Goal: Task Accomplishment & Management: Use online tool/utility

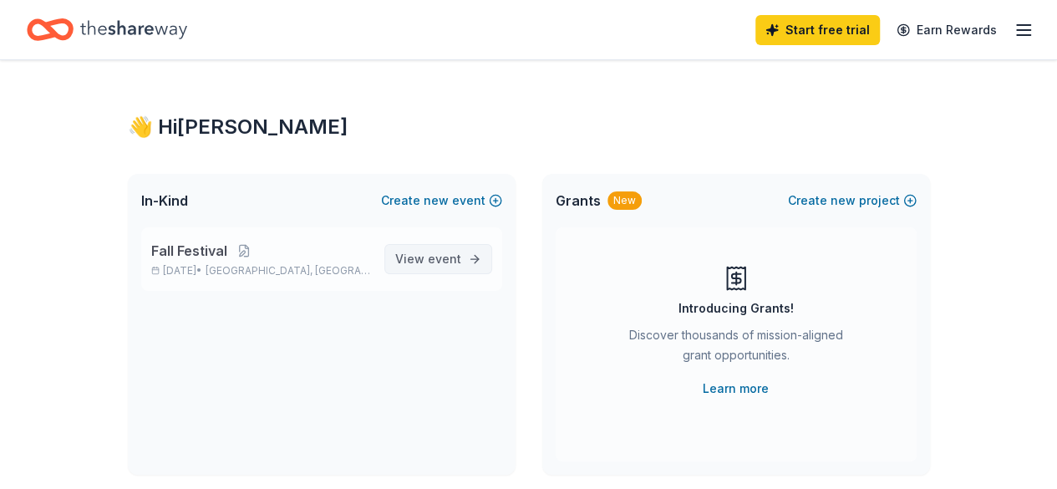
click at [429, 252] on span "View event" at bounding box center [428, 259] width 66 height 20
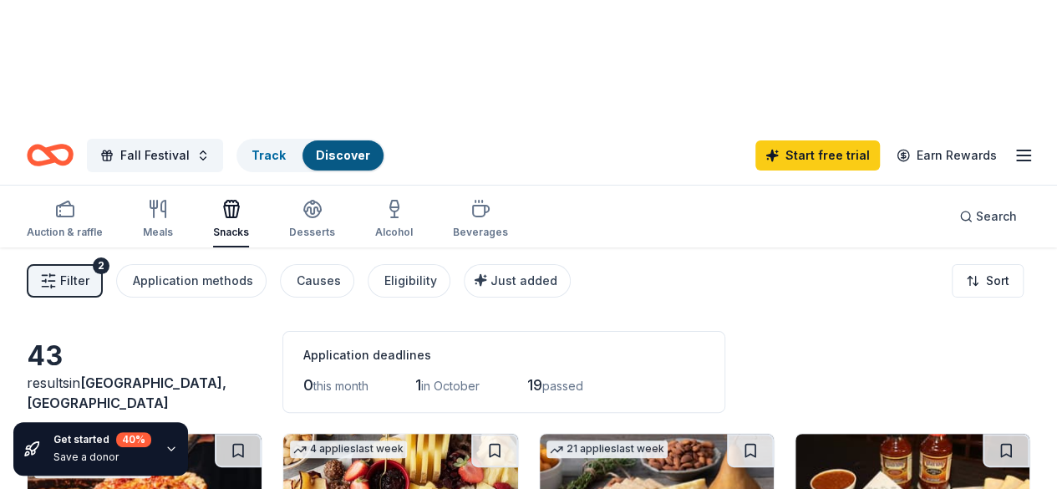
click at [1013, 145] on icon "button" at bounding box center [1023, 155] width 20 height 20
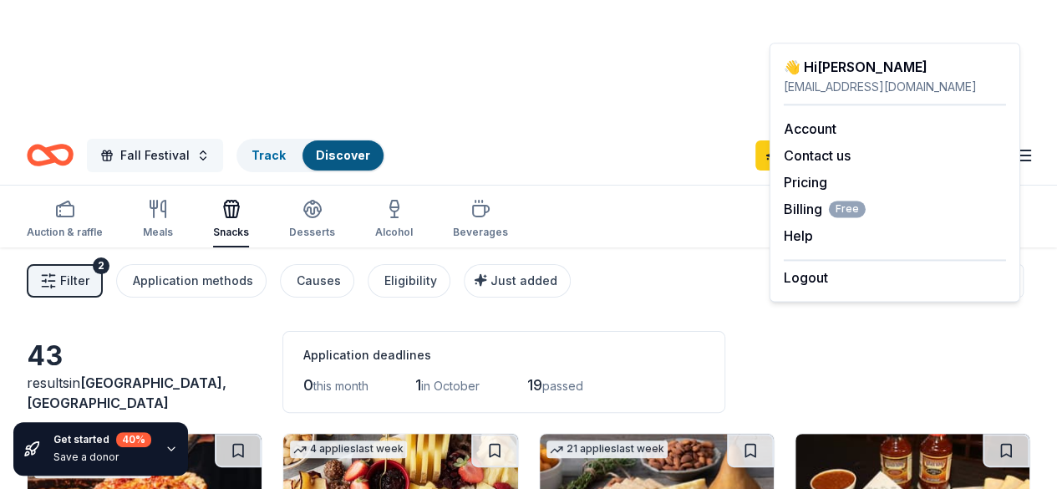
click at [187, 145] on span "Fall Festival" at bounding box center [154, 155] width 69 height 20
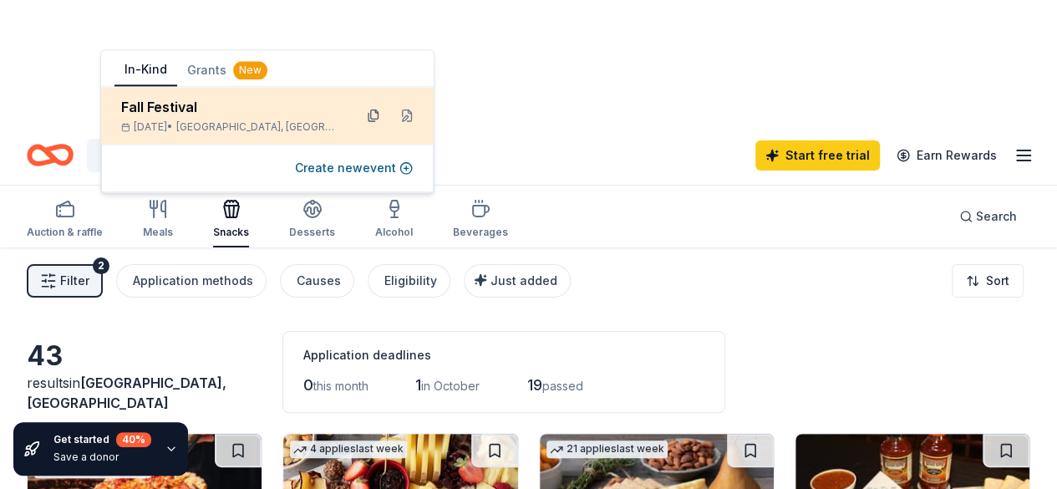
click at [372, 116] on button at bounding box center [373, 115] width 27 height 27
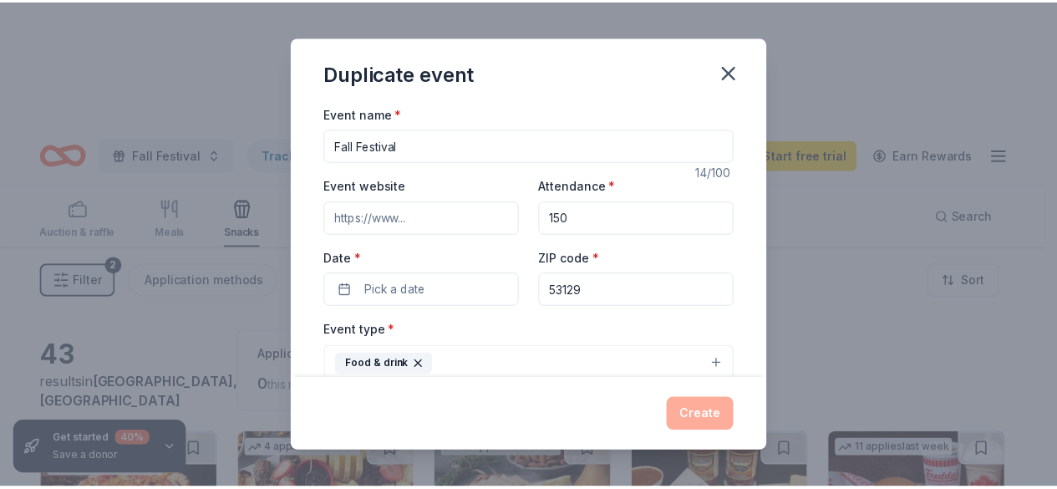
scroll to position [84, 0]
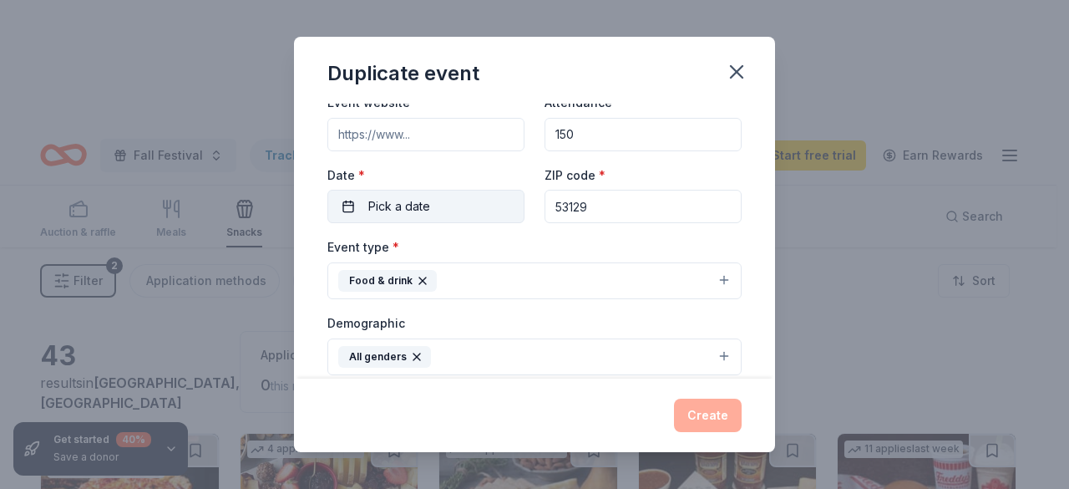
click at [407, 200] on span "Pick a date" at bounding box center [399, 206] width 62 height 20
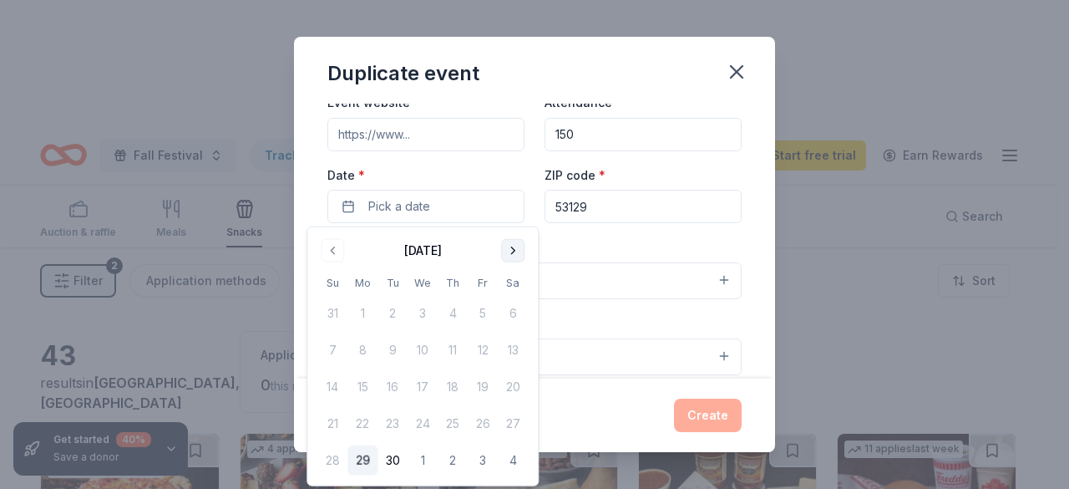
click at [513, 248] on button "Go to next month" at bounding box center [512, 250] width 23 height 23
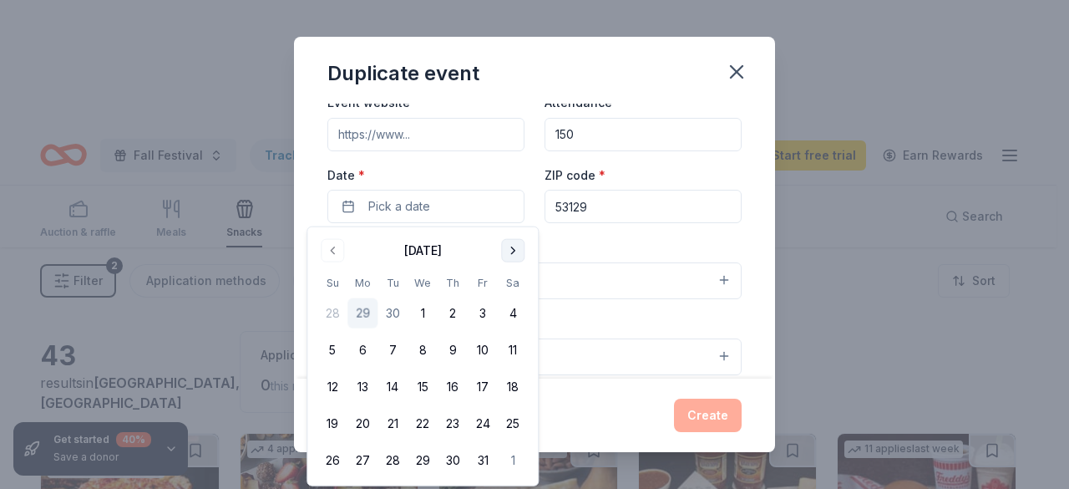
click at [513, 248] on button "Go to next month" at bounding box center [512, 250] width 23 height 23
click at [512, 248] on button "Go to next month" at bounding box center [512, 250] width 23 height 23
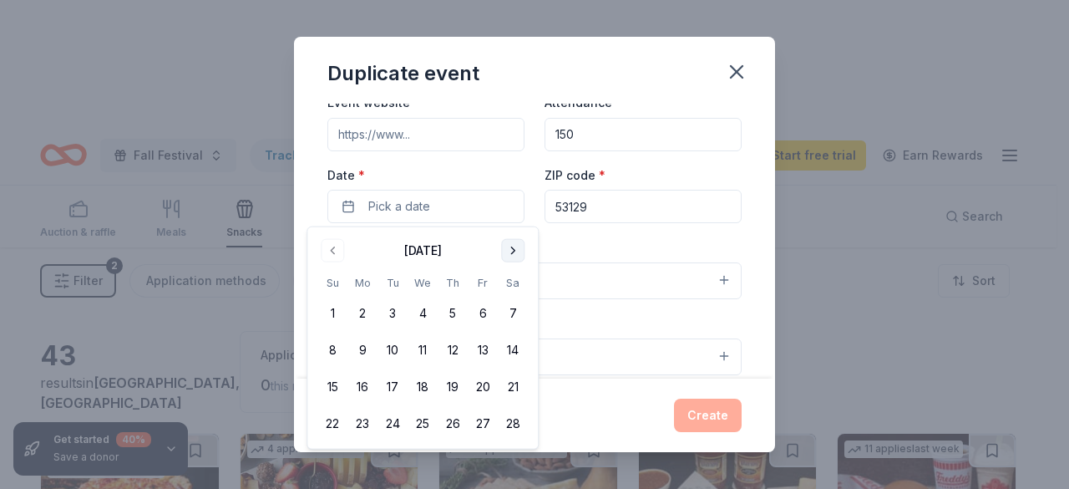
click at [512, 246] on button "Go to next month" at bounding box center [512, 250] width 23 height 23
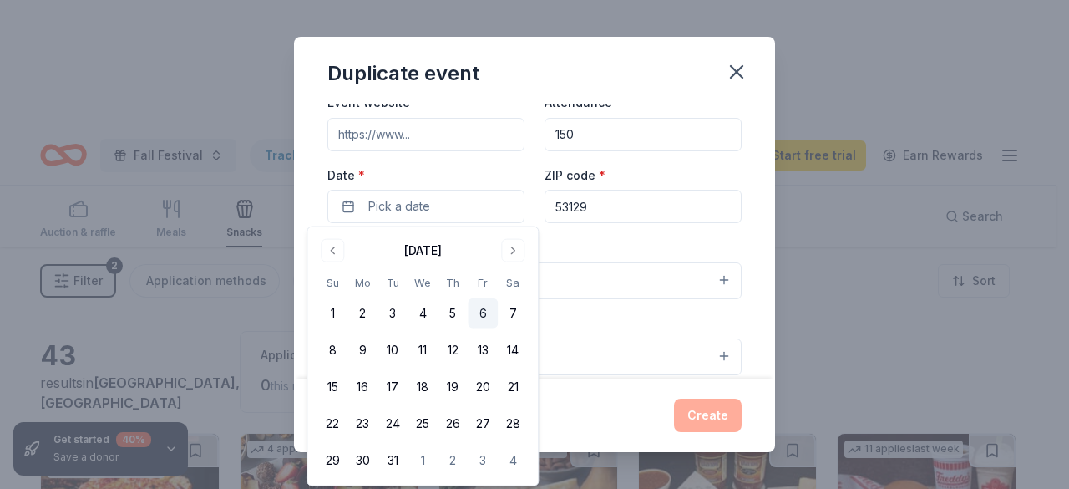
click at [484, 311] on button "6" at bounding box center [483, 313] width 30 height 30
click at [715, 416] on button "Create" at bounding box center [708, 414] width 68 height 33
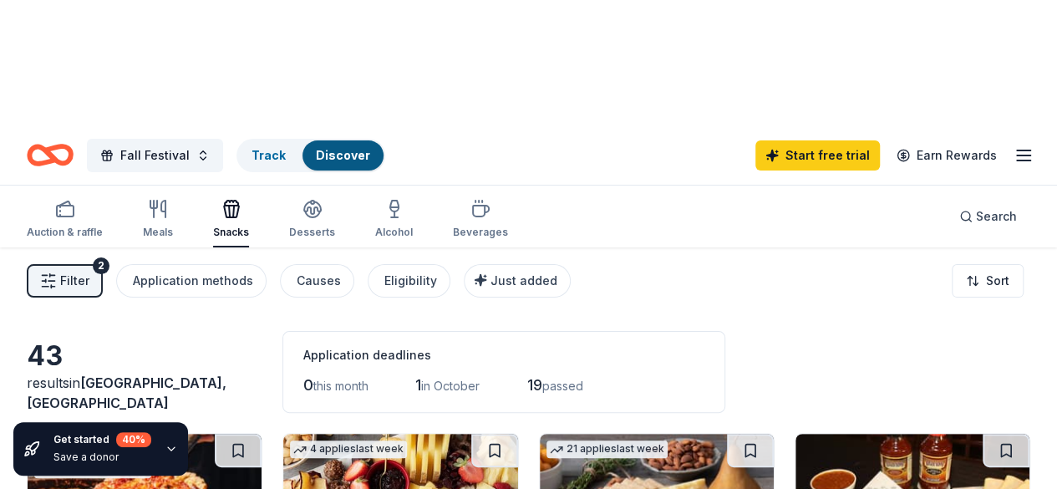
scroll to position [0, 0]
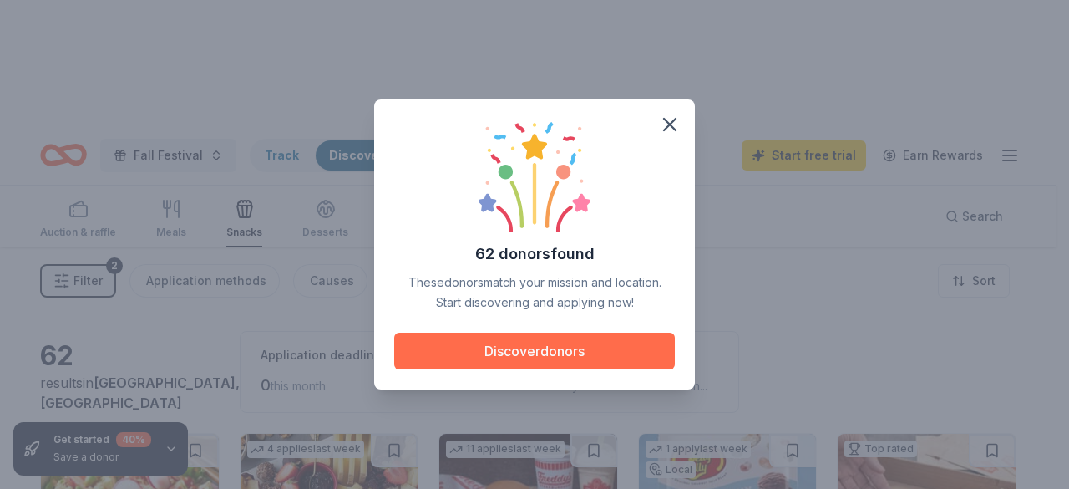
click at [549, 349] on button "Discover donors" at bounding box center [534, 350] width 281 height 37
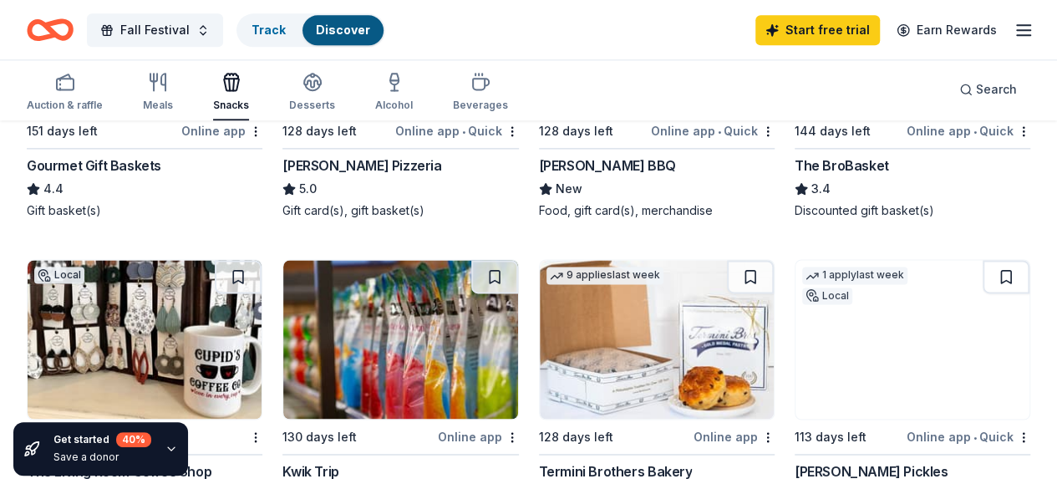
scroll to position [1086, 0]
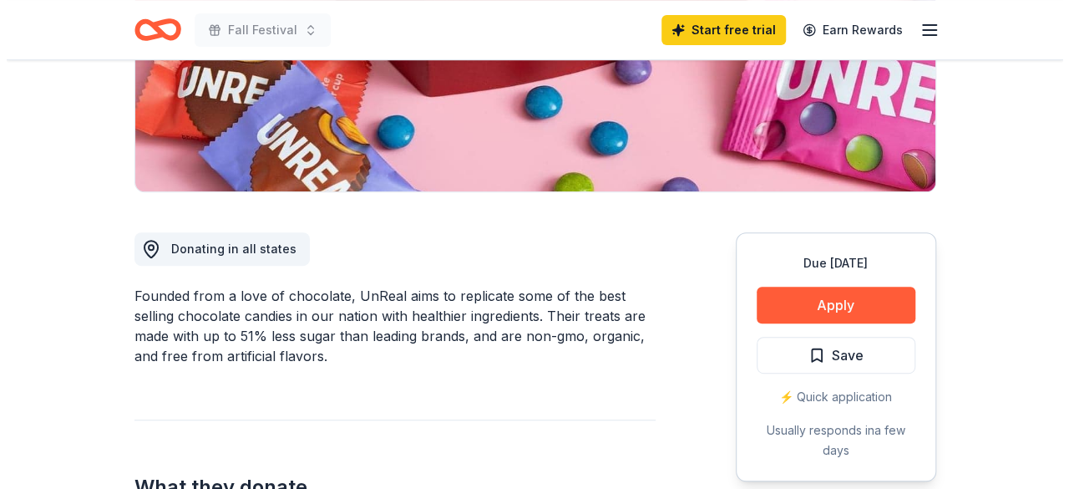
scroll to position [334, 0]
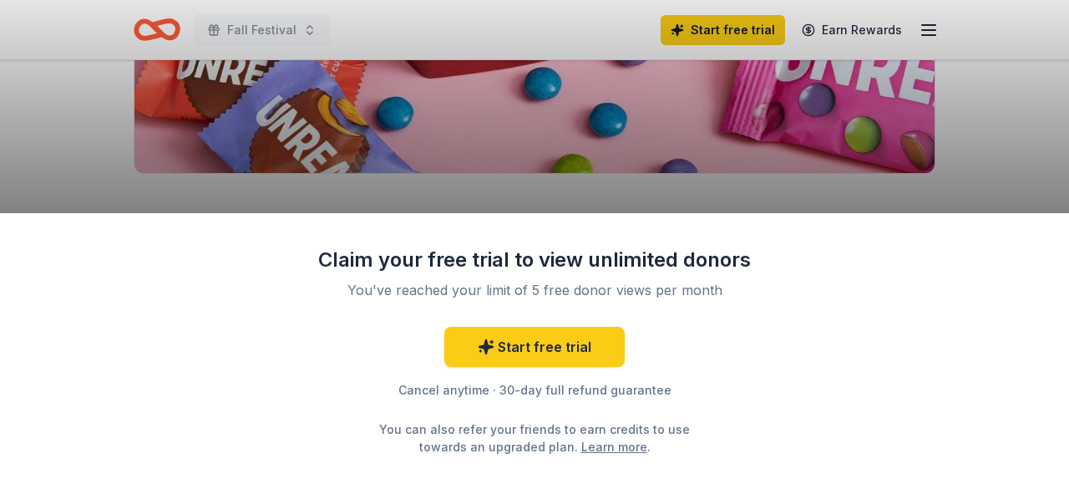
click at [823, 291] on div "Claim your free trial to view unlimited donors You've reached your limit of 5 f…" at bounding box center [534, 351] width 1069 height 276
click at [429, 150] on div "Claim your free trial to view unlimited donors You've reached your limit of 5 f…" at bounding box center [534, 244] width 1069 height 489
